Goal: Navigation & Orientation: Find specific page/section

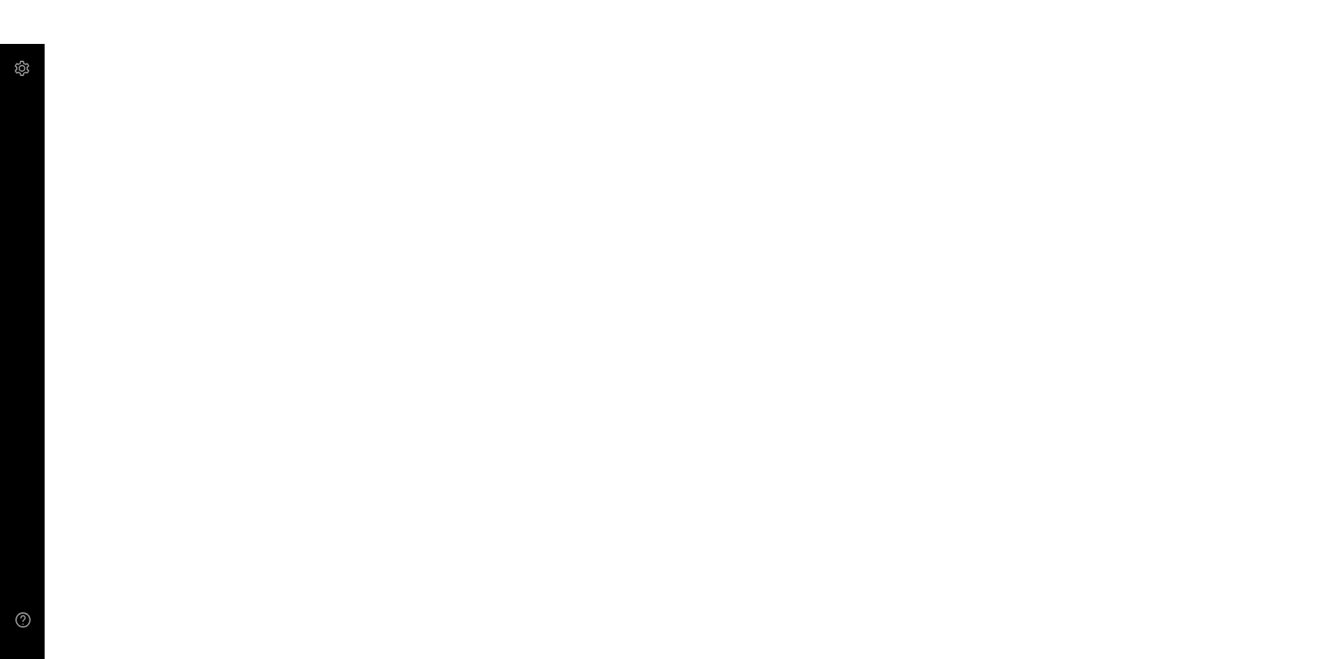
click at [708, 273] on main at bounding box center [669, 329] width 1339 height 659
